Goal: Task Accomplishment & Management: Complete application form

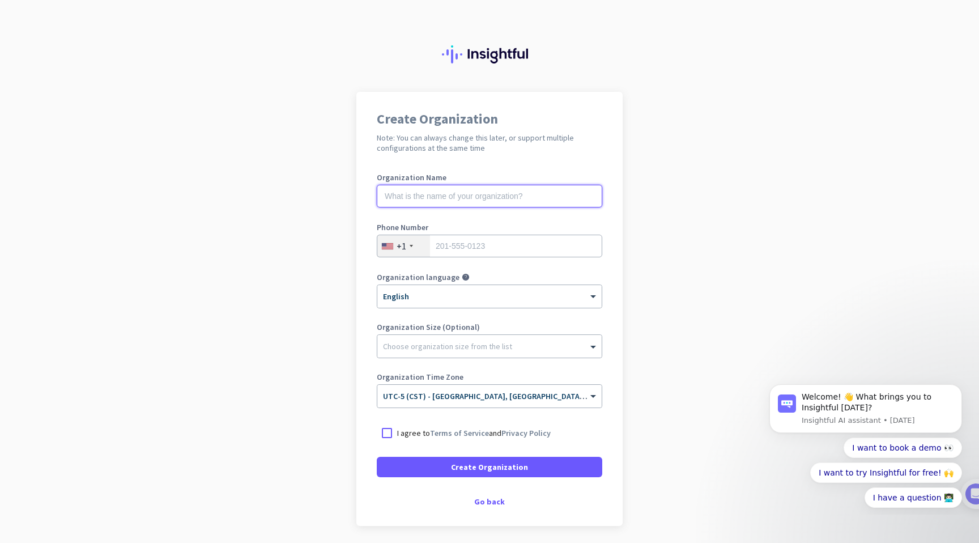
click at [485, 199] on input "text" at bounding box center [489, 196] width 225 height 23
type input "S"
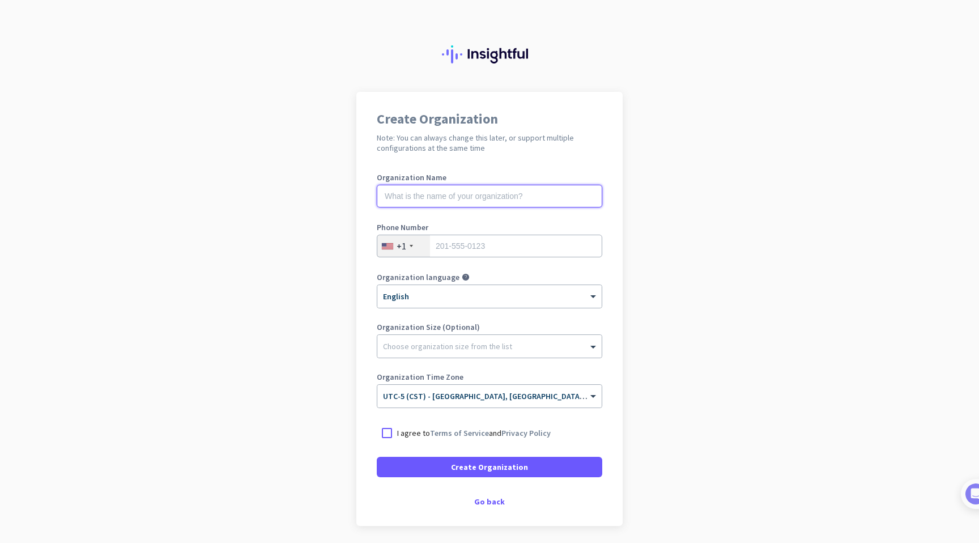
click at [490, 193] on input "text" at bounding box center [489, 196] width 225 height 23
type input "Sprout Social"
click at [510, 249] on input "tel" at bounding box center [489, 246] width 225 height 23
type input "9172151742"
click at [479, 351] on div "Choose organization size from the list" at bounding box center [447, 346] width 129 height 10
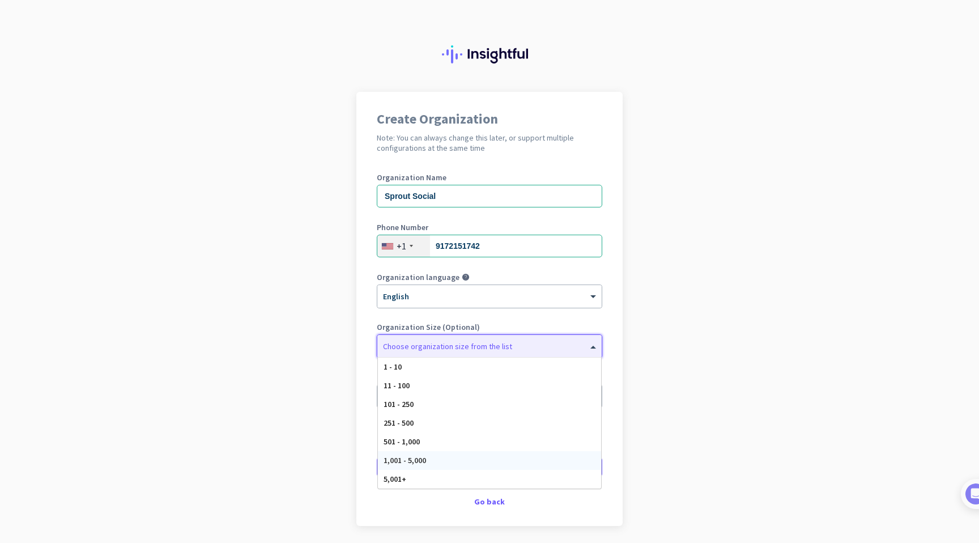
click at [460, 455] on div "1,001 - 5,000" at bounding box center [489, 460] width 223 height 19
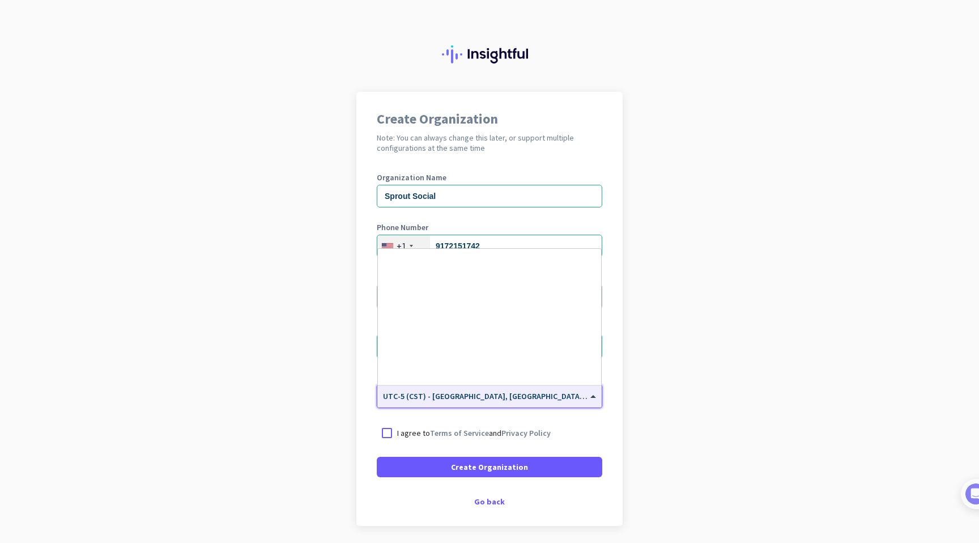
click at [507, 395] on input "text" at bounding box center [478, 392] width 190 height 8
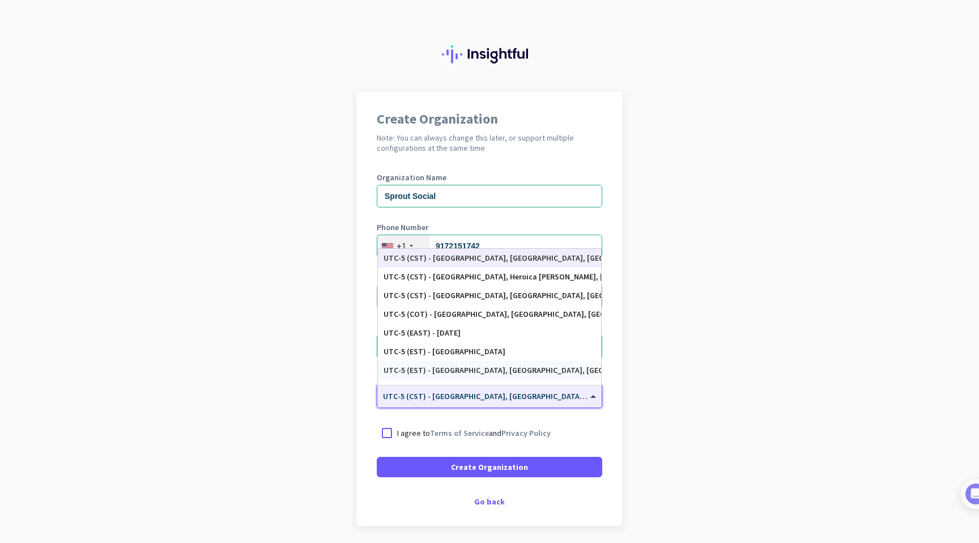
click at [664, 362] on app-onboarding-organization "Create Organization Note: You can always change this later, or support multiple…" at bounding box center [489, 337] width 979 height 491
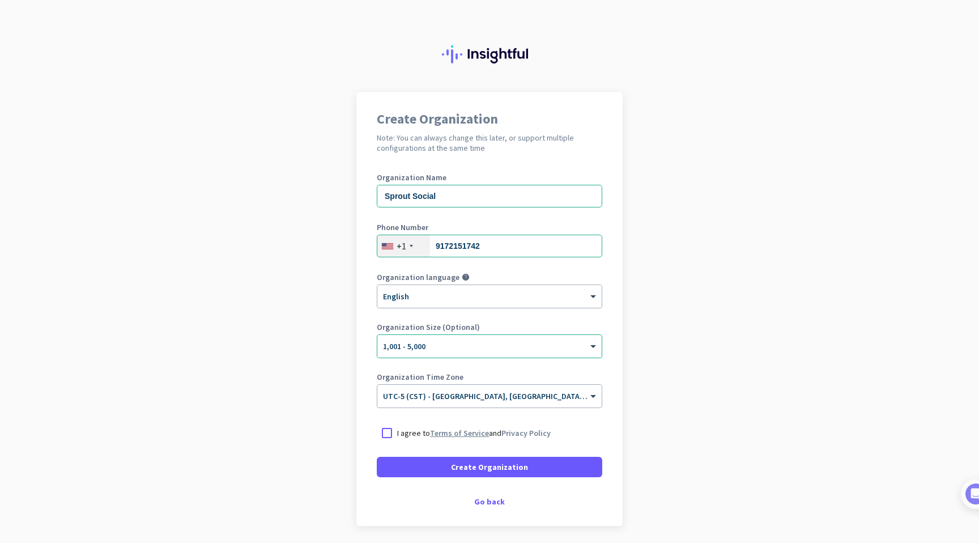
click at [481, 429] on link "Terms of Service" at bounding box center [459, 433] width 59 height 10
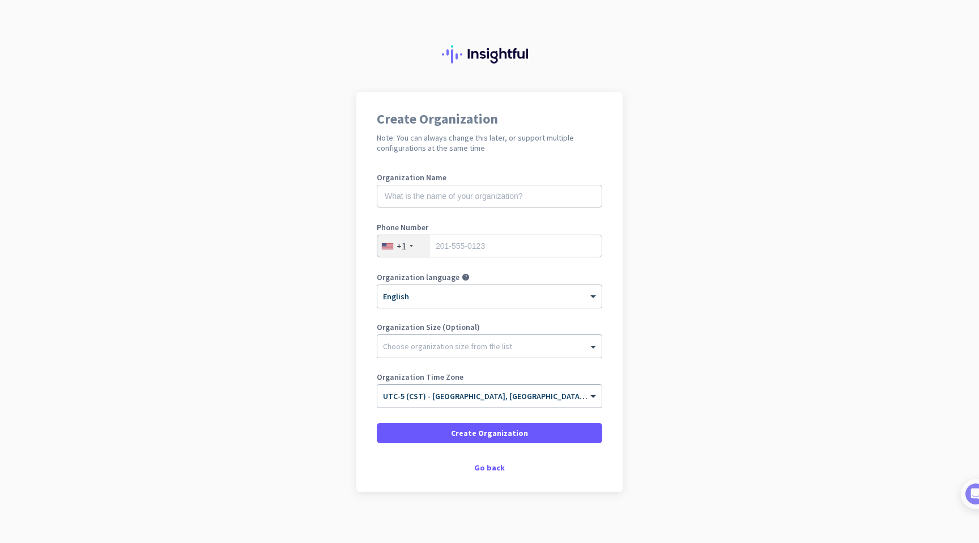
scroll to position [6, 0]
